Goal: Task Accomplishment & Management: Use online tool/utility

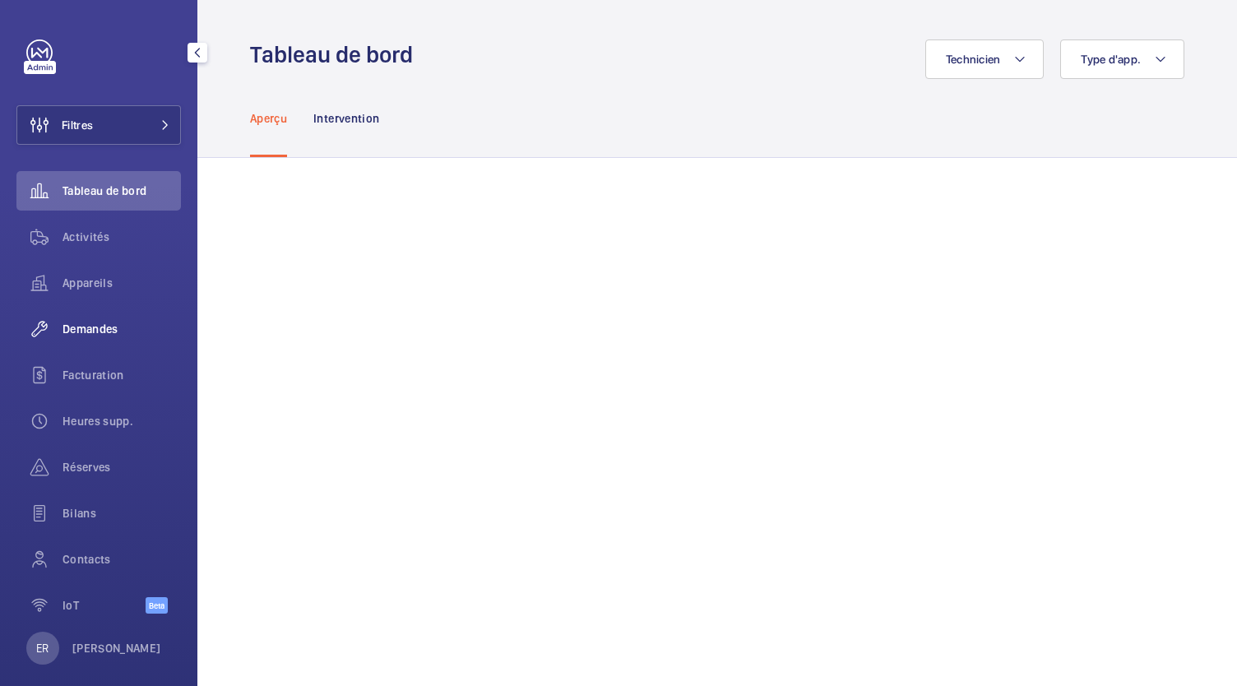
click at [81, 328] on span "Demandes" at bounding box center [122, 329] width 118 height 16
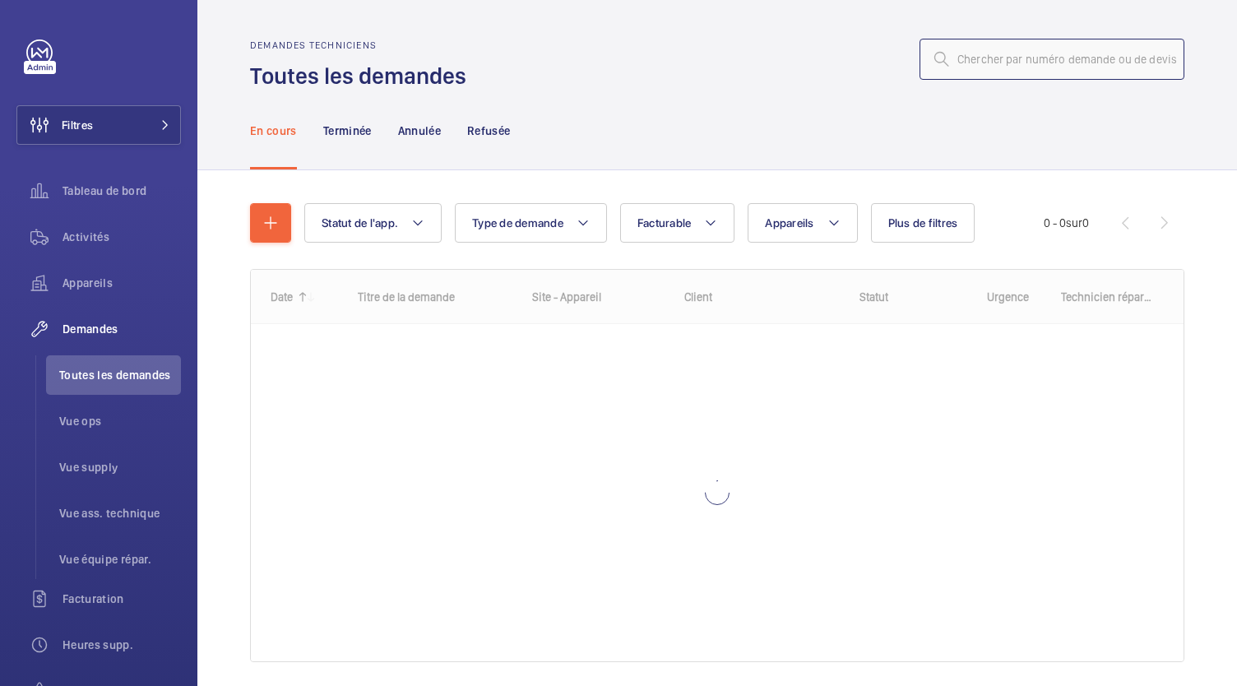
click at [1036, 67] on input "text" at bounding box center [1052, 59] width 265 height 41
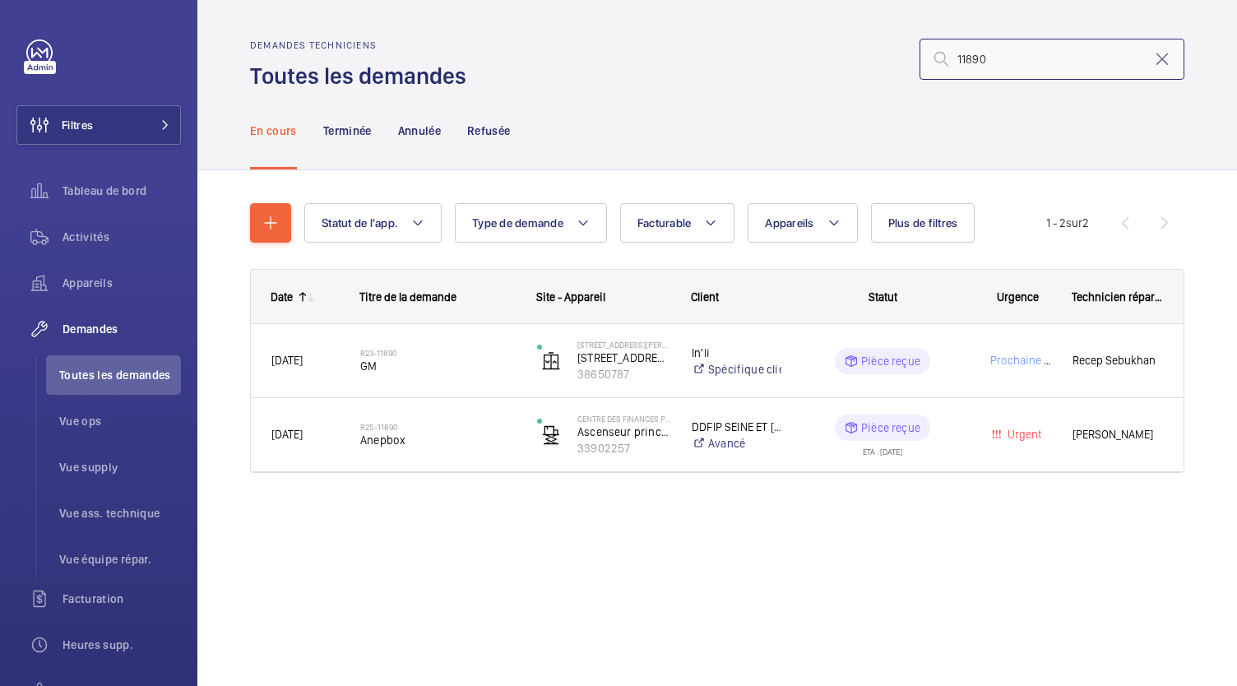
click at [959, 59] on input "11890" at bounding box center [1052, 59] width 265 height 41
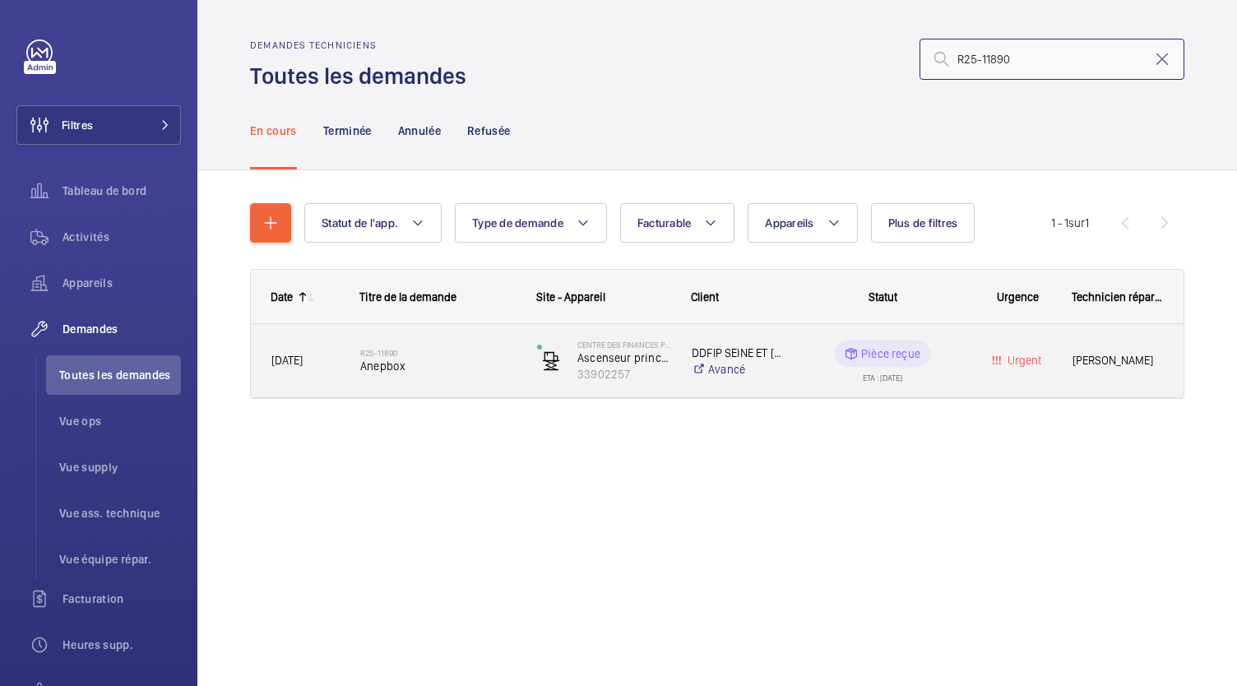
type input "R25-11890"
click at [383, 360] on span "Anepbox" at bounding box center [437, 366] width 155 height 16
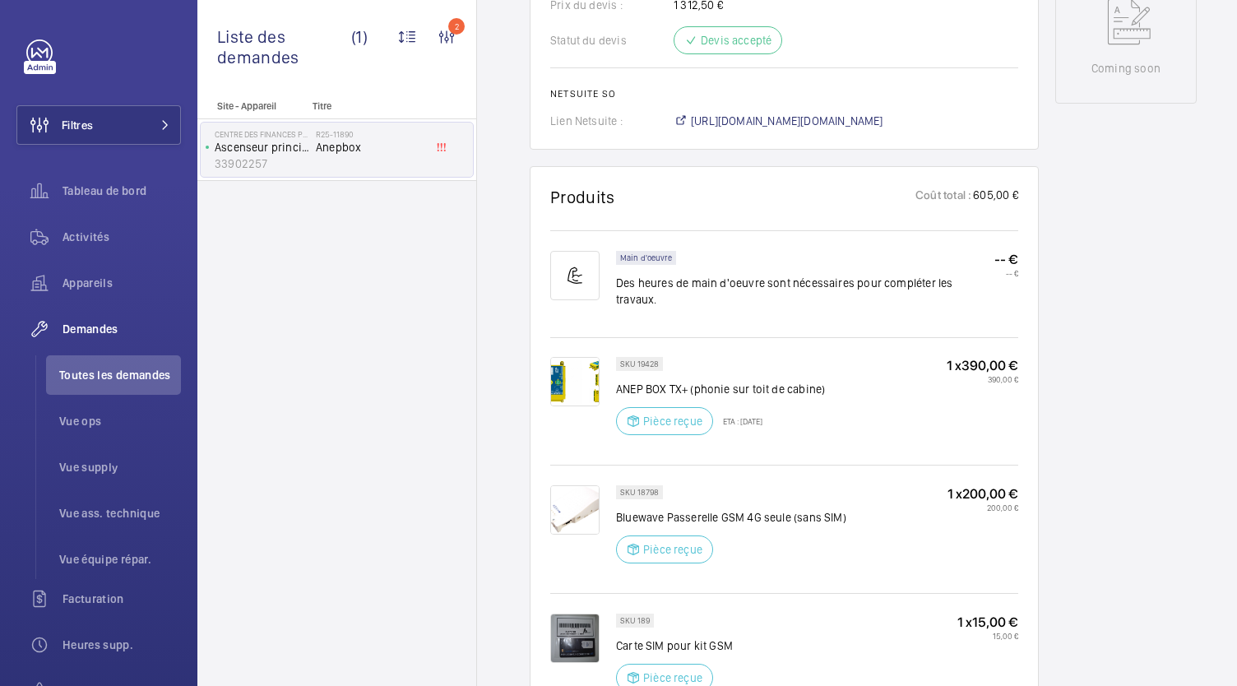
scroll to position [866, 0]
click at [807, 119] on span "https://6461500.app.netsuite.com/app/accounting/transactions/salesord.nl?id=303…" at bounding box center [787, 123] width 193 height 16
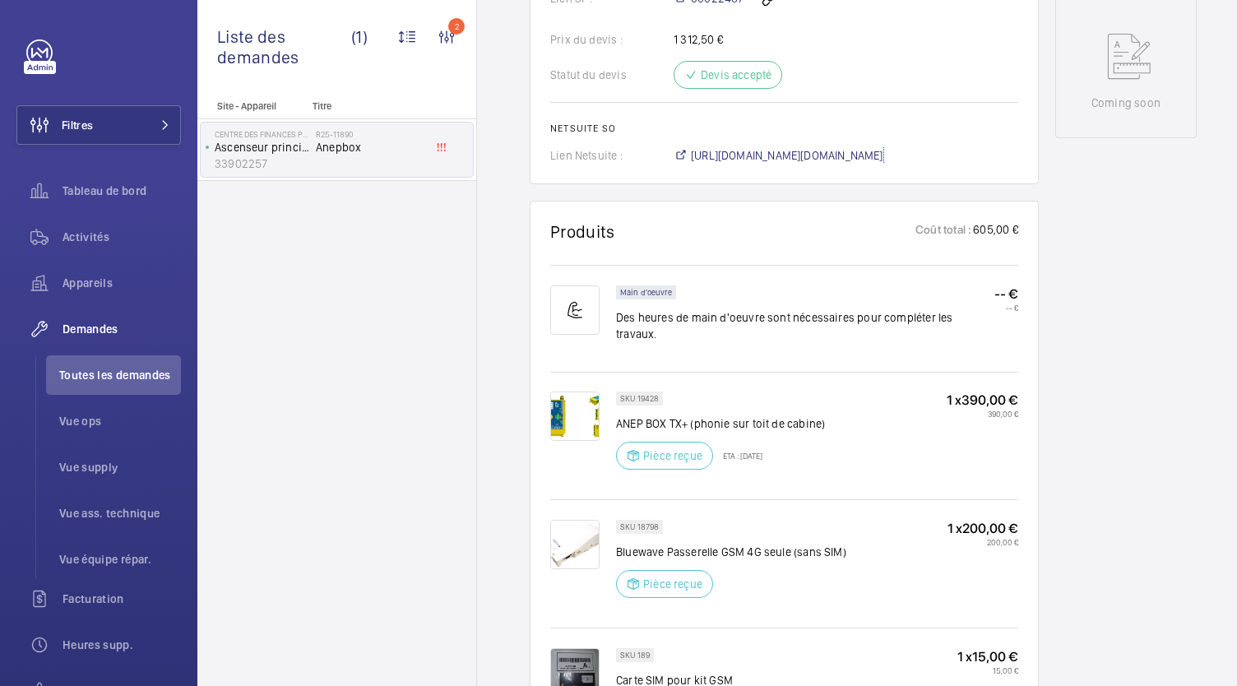
scroll to position [759, 0]
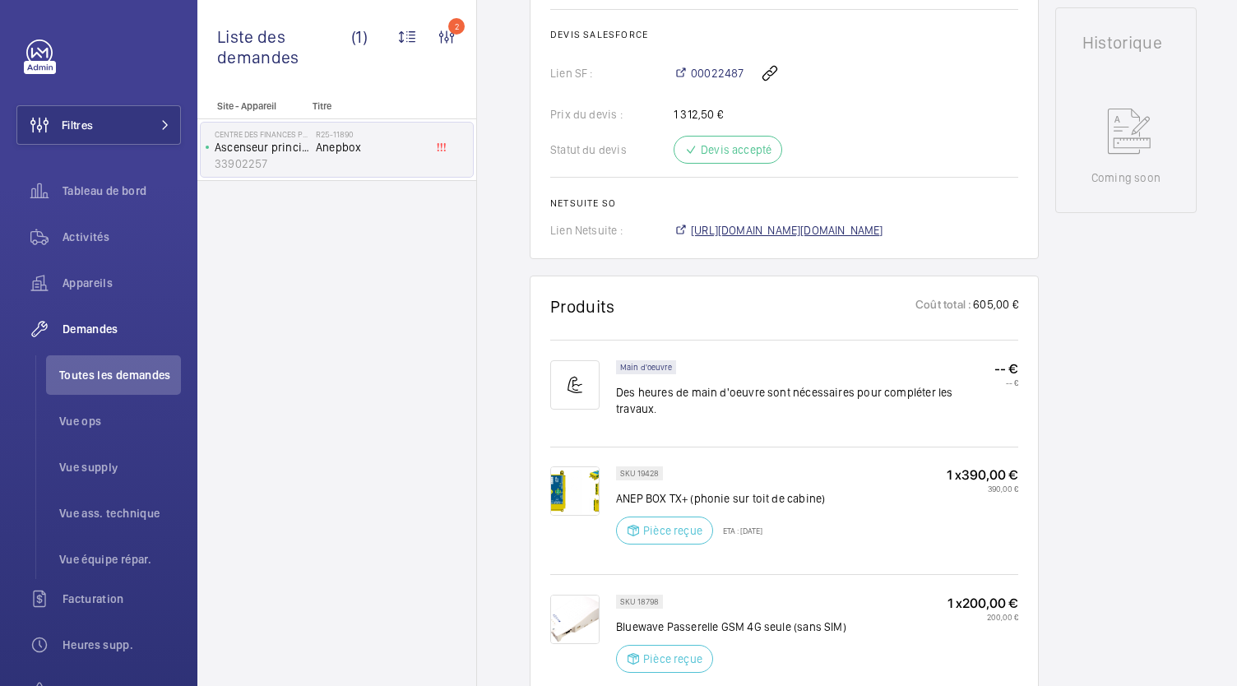
click at [763, 234] on span "https://6461500.app.netsuite.com/app/accounting/transactions/salesord.nl?id=303…" at bounding box center [787, 230] width 193 height 16
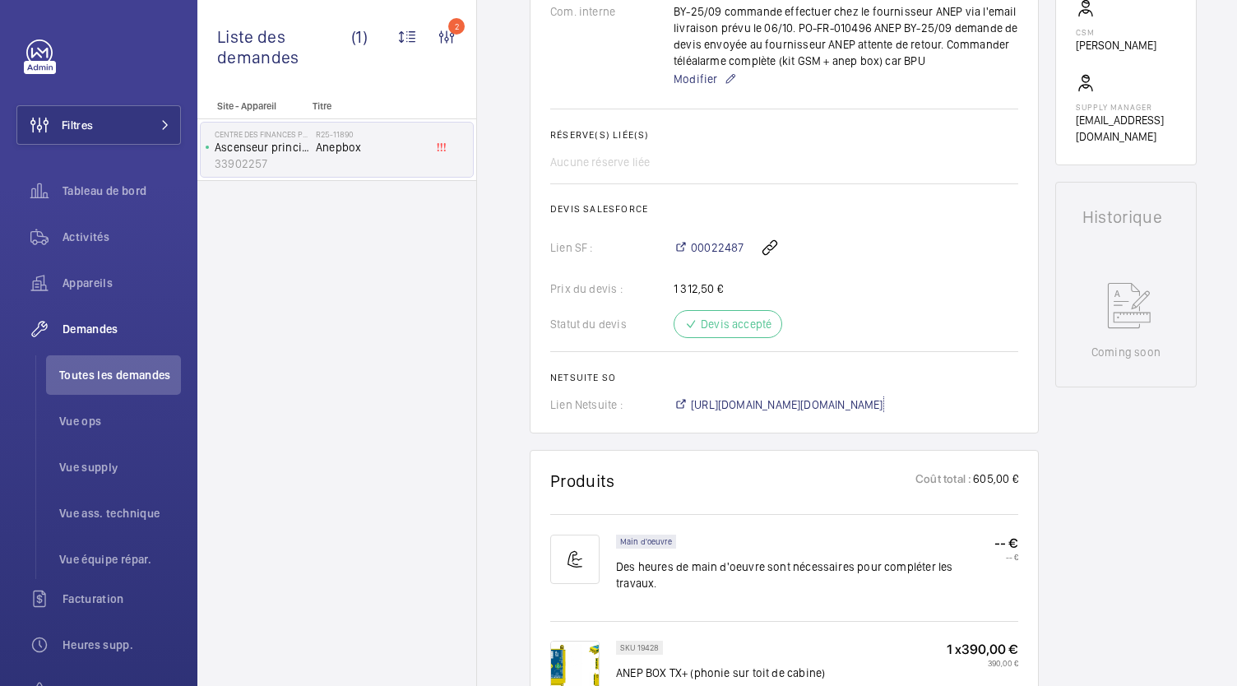
scroll to position [707, 0]
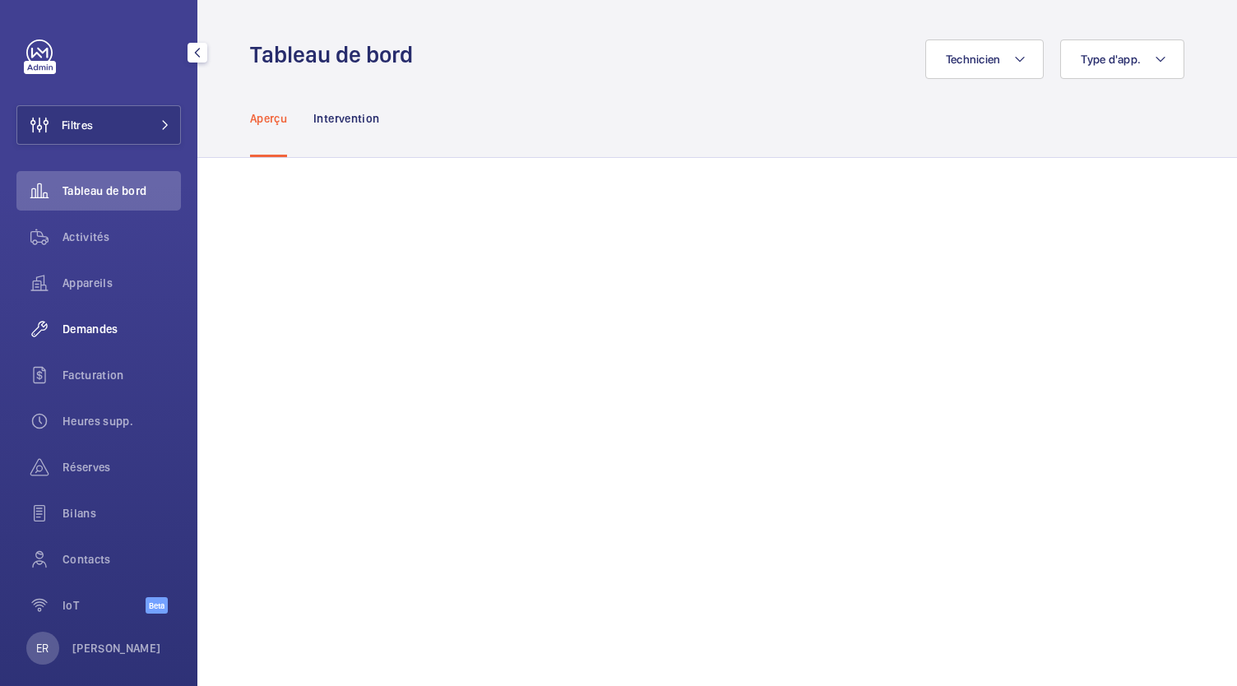
click at [109, 330] on span "Demandes" at bounding box center [122, 329] width 118 height 16
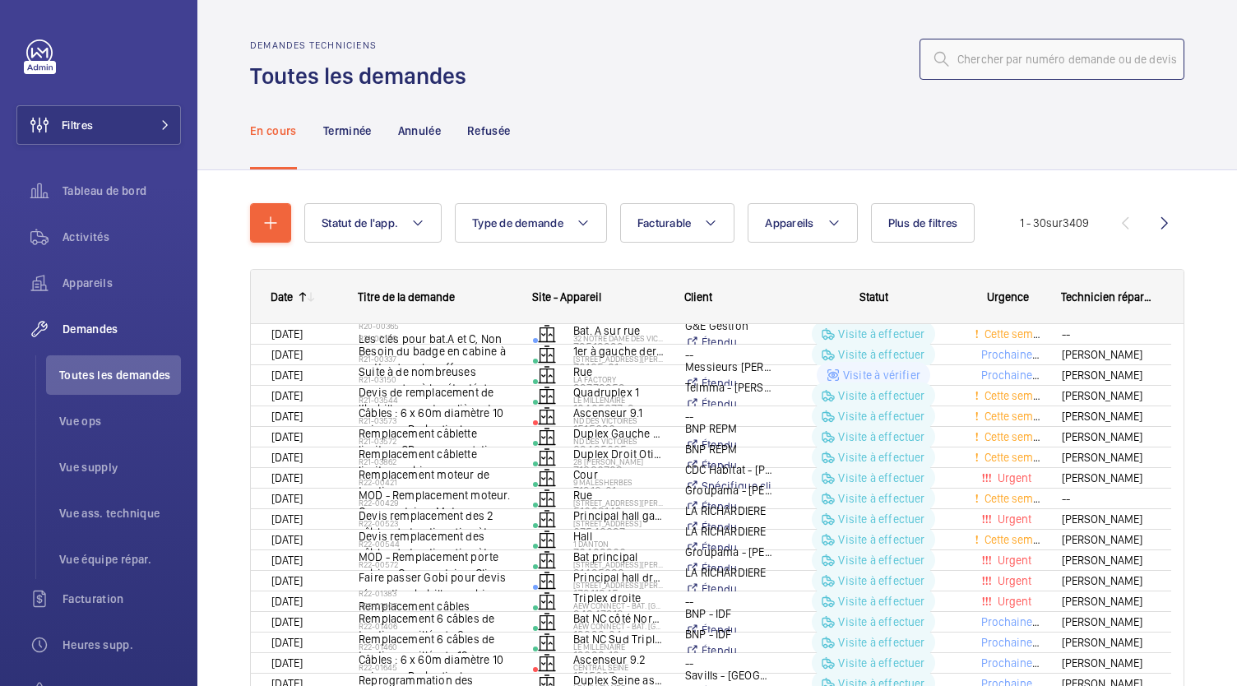
click at [966, 61] on input "text" at bounding box center [1052, 59] width 265 height 41
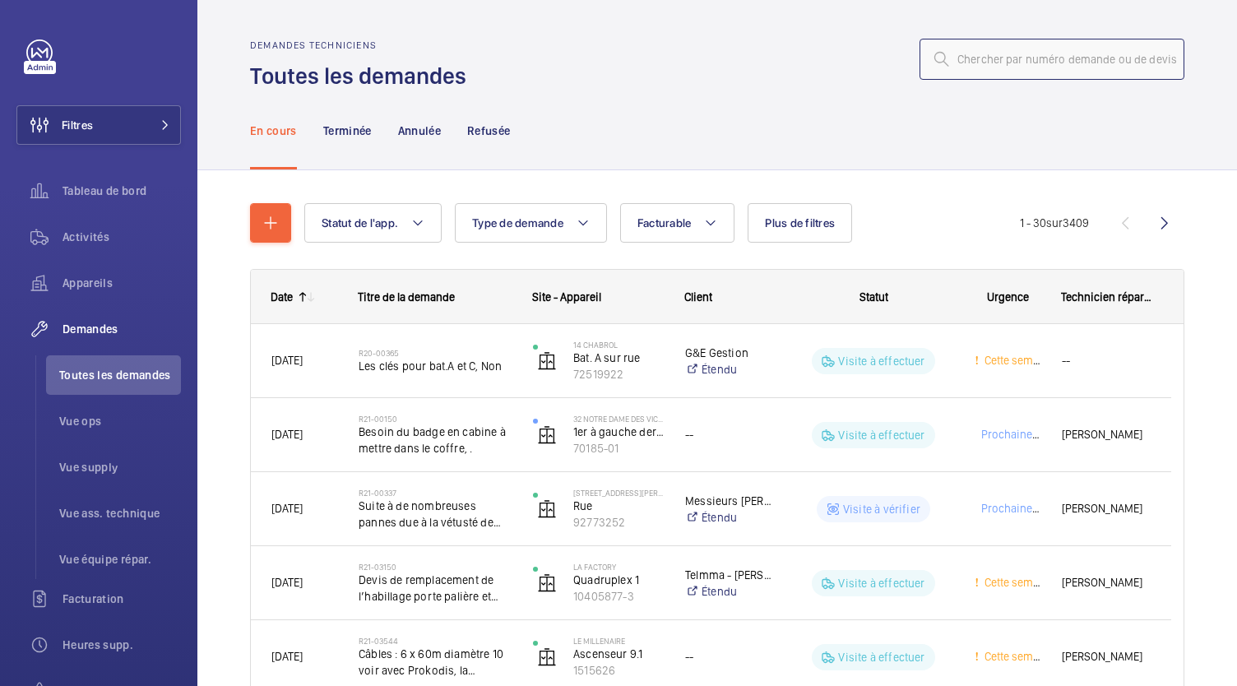
type input "&"
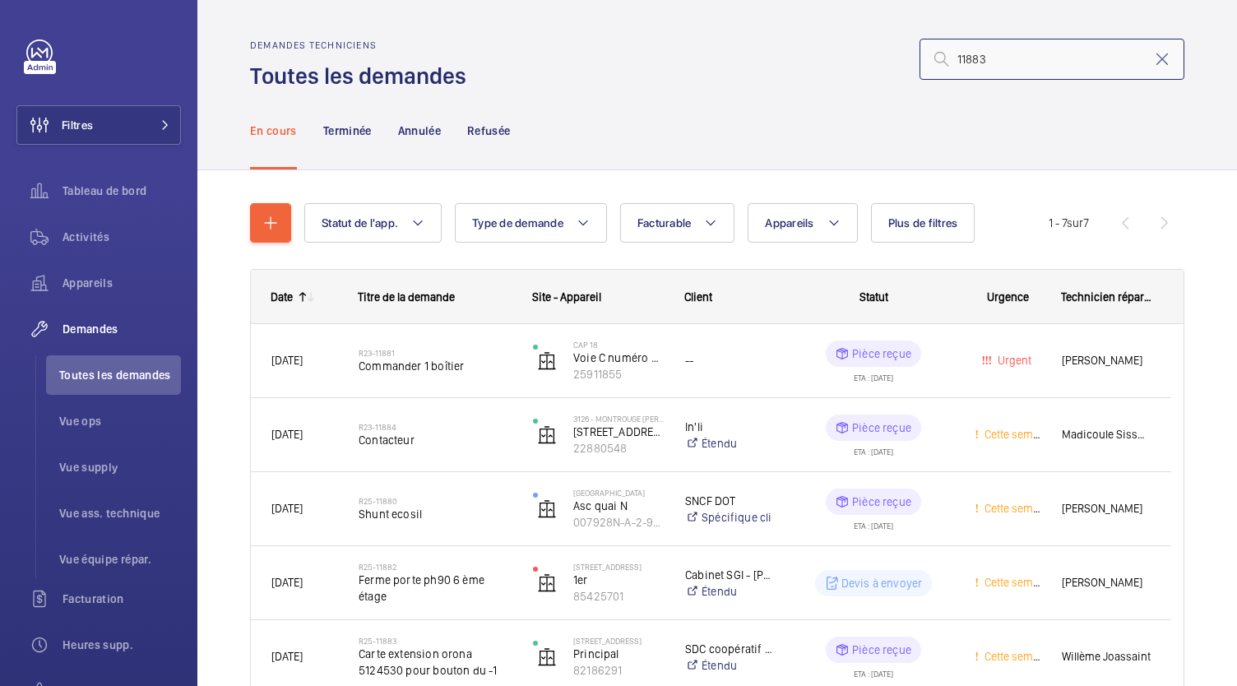
click at [946, 61] on input "11883" at bounding box center [1052, 59] width 265 height 41
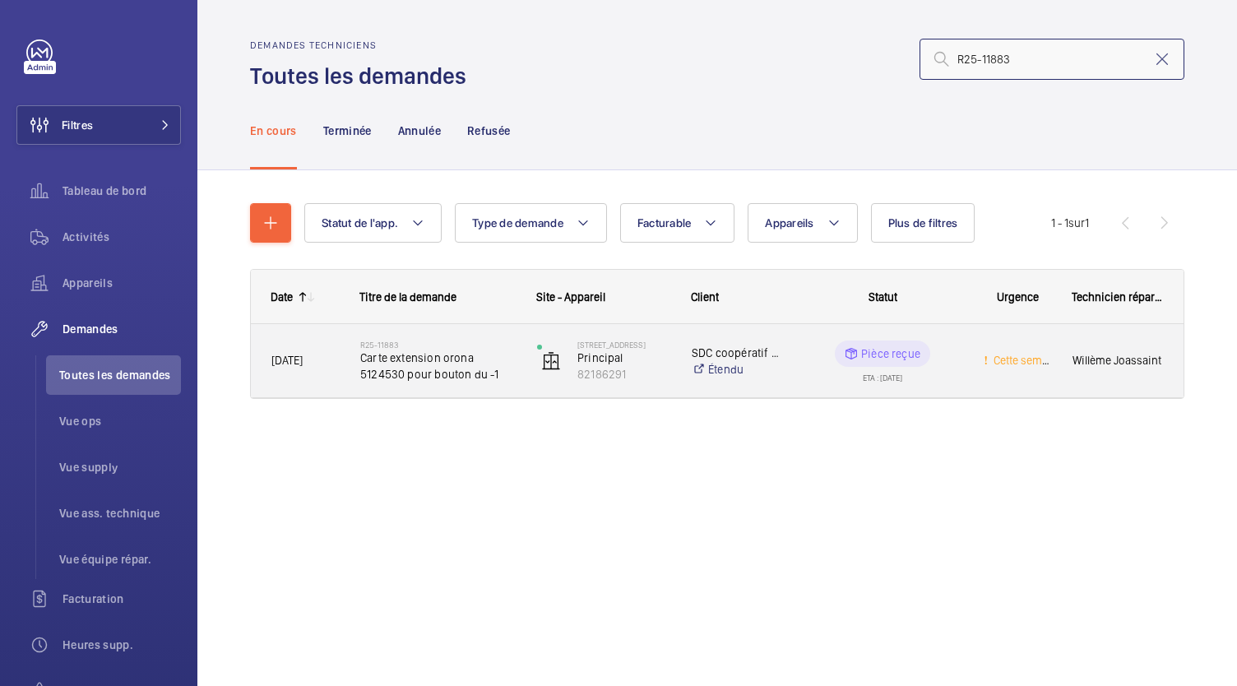
type input "R25-11883"
click at [426, 363] on span "Carte extension orona 5124530 pour bouton du -1" at bounding box center [437, 366] width 155 height 33
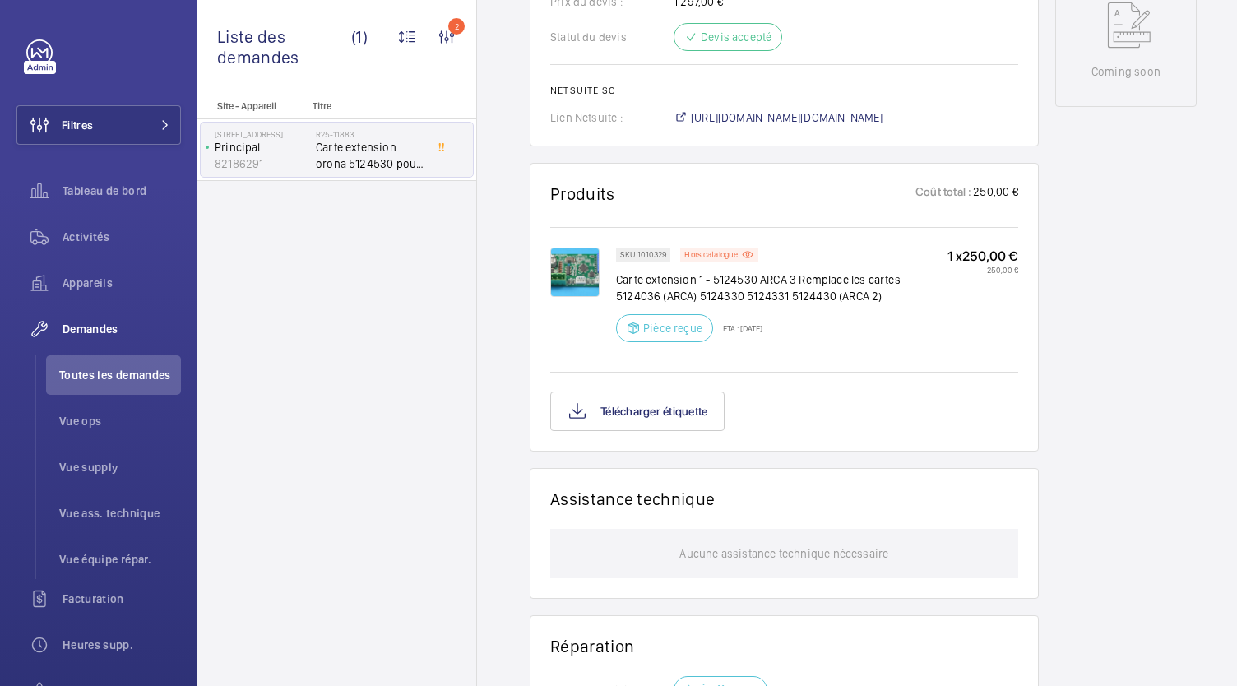
scroll to position [856, 0]
click at [789, 125] on span "https://6461500.app.netsuite.com/app/accounting/transactions/salesord.nl?id=303…" at bounding box center [787, 117] width 193 height 16
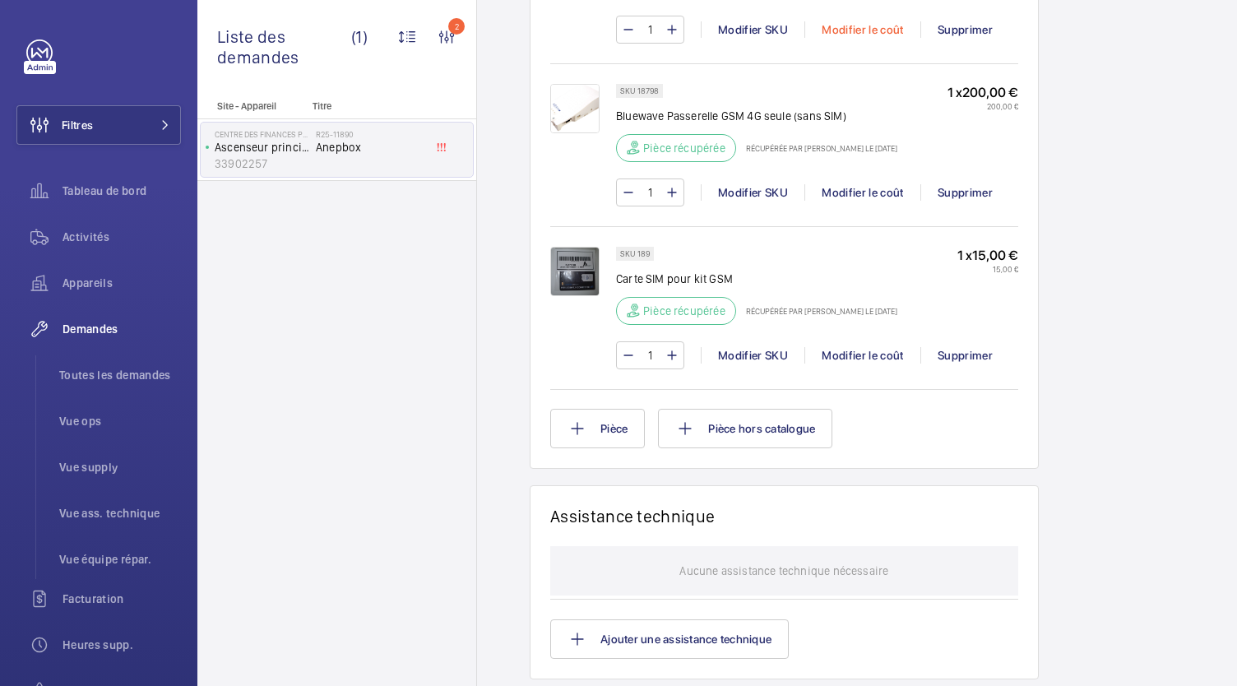
scroll to position [1433, 0]
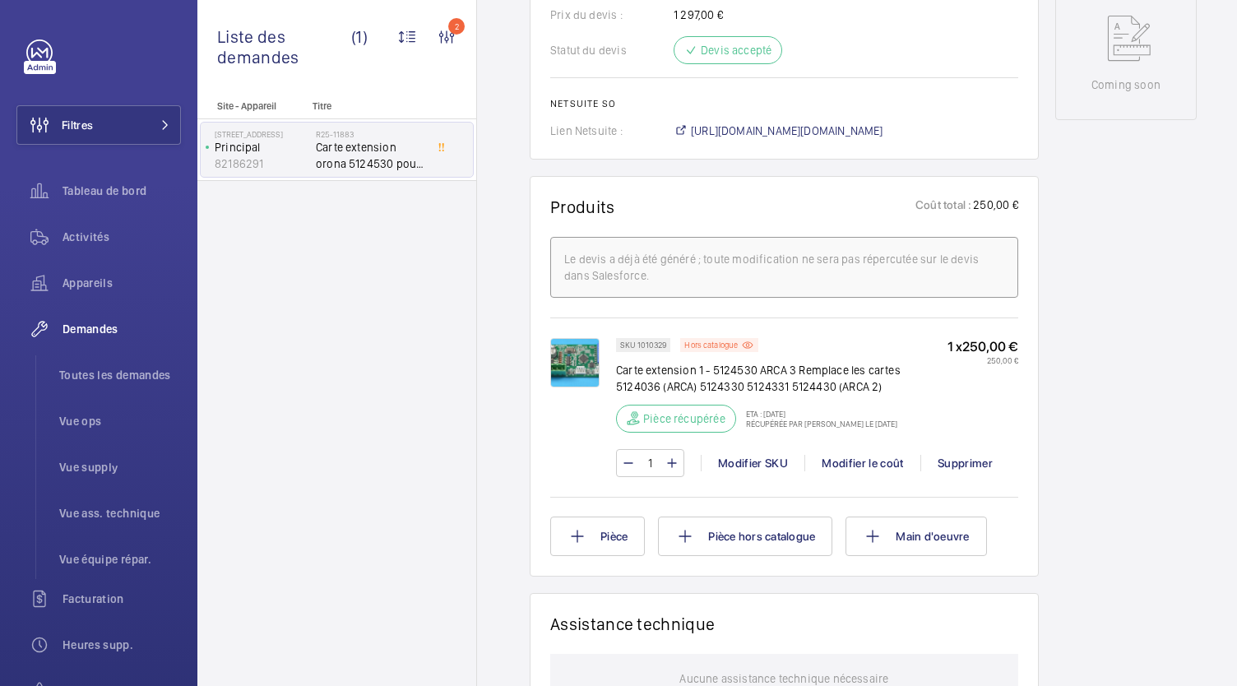
scroll to position [851, 0]
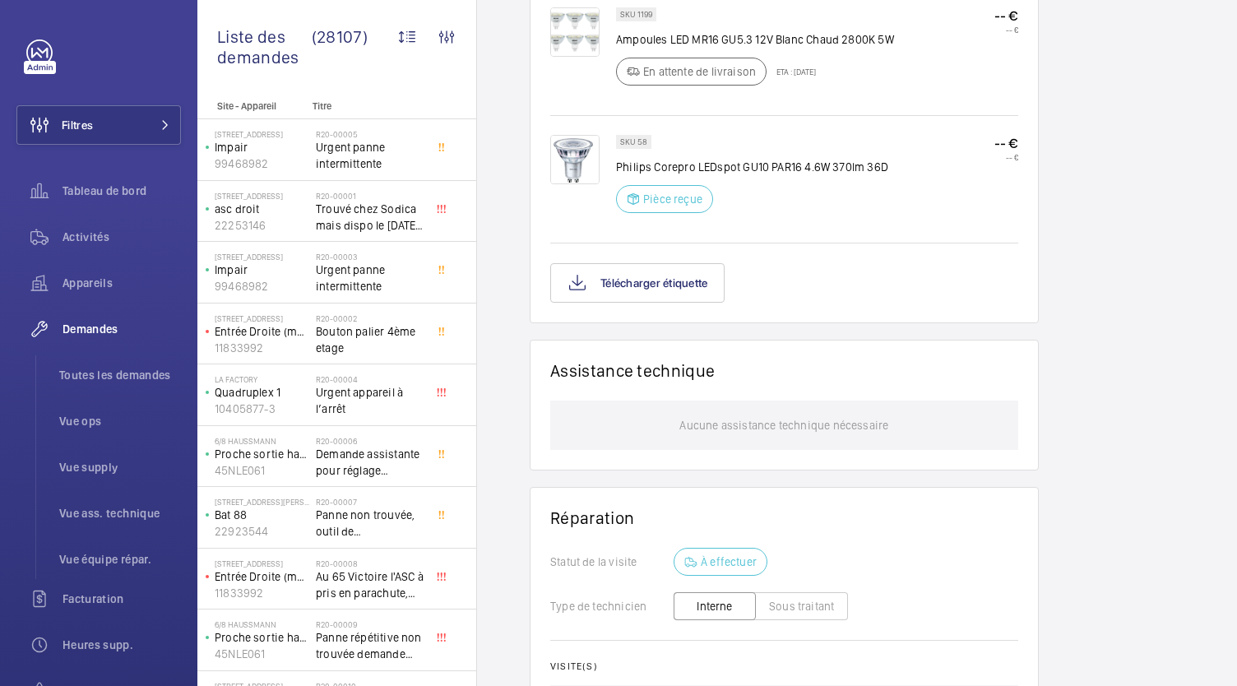
scroll to position [1058, 0]
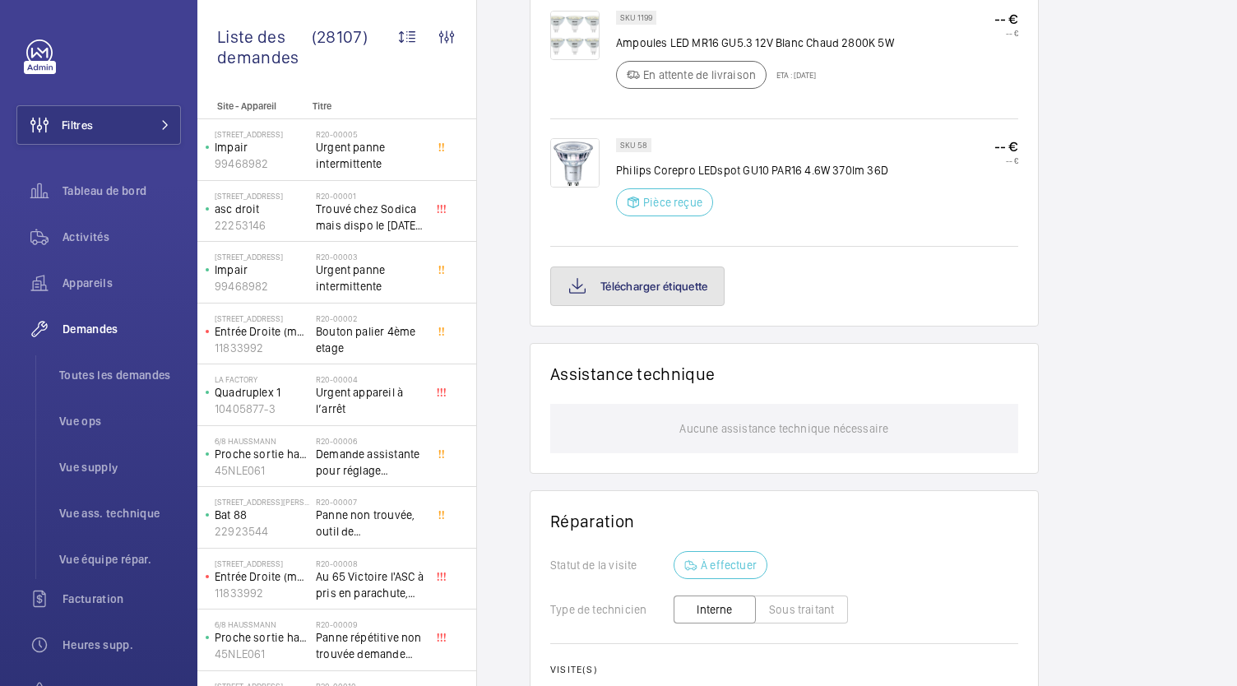
click at [658, 297] on button "Télécharger étiquette" at bounding box center [637, 286] width 174 height 39
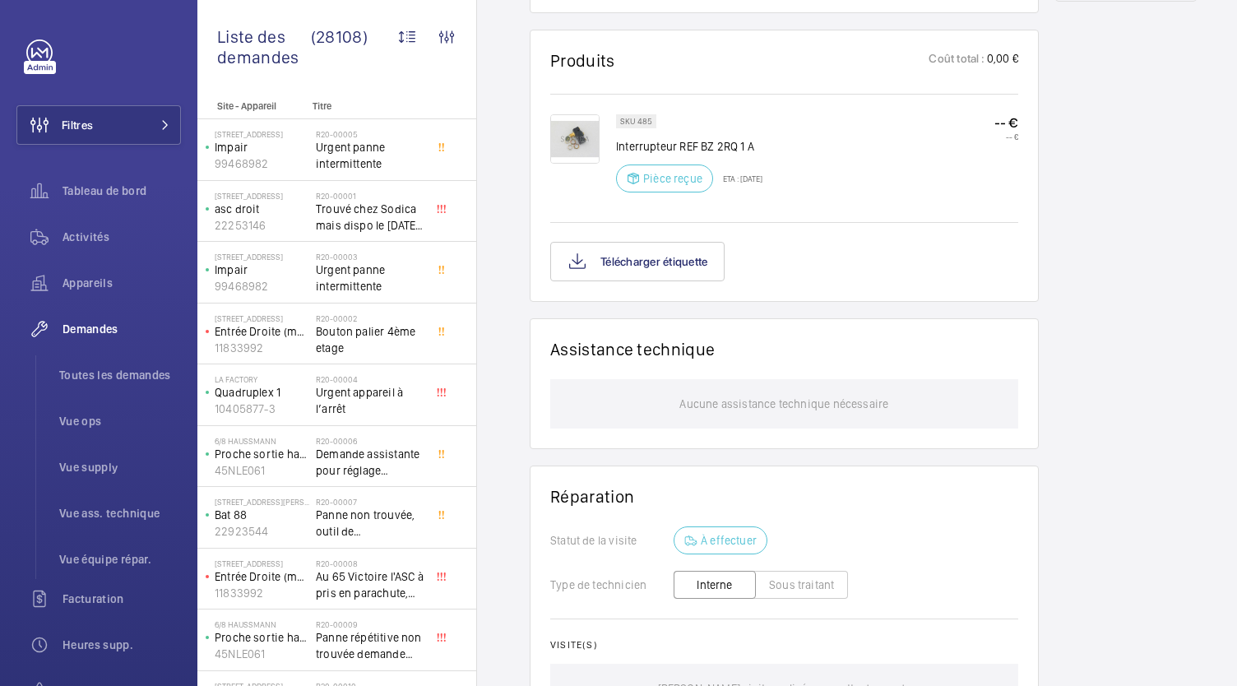
scroll to position [955, 0]
click at [639, 266] on button "Télécharger étiquette" at bounding box center [637, 260] width 174 height 39
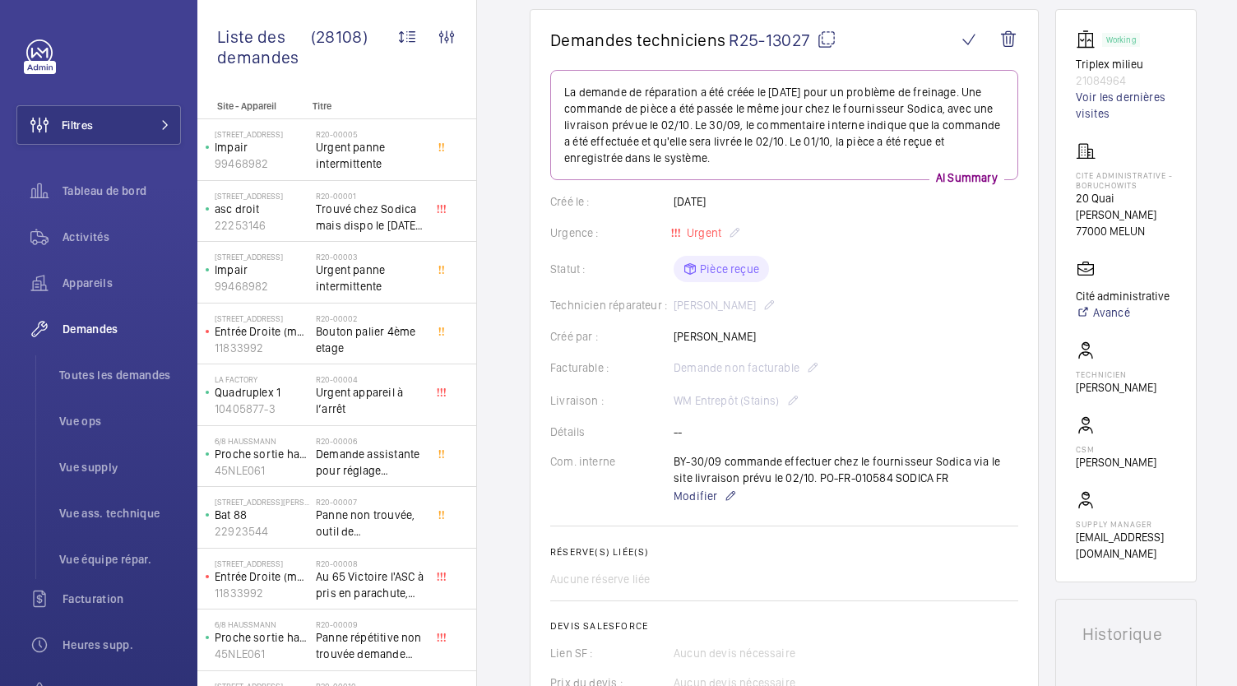
scroll to position [145, 0]
